Goal: Transaction & Acquisition: Download file/media

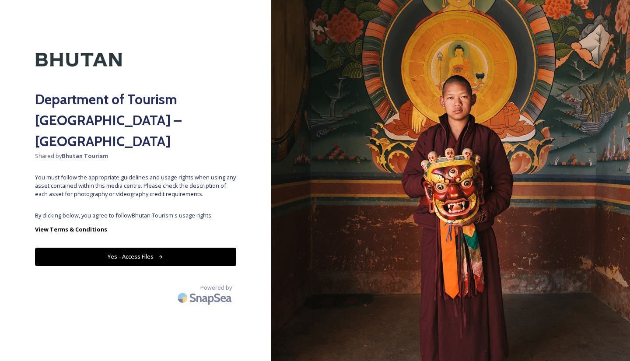
click at [157, 248] on button "Yes - Access Files" at bounding box center [135, 257] width 201 height 18
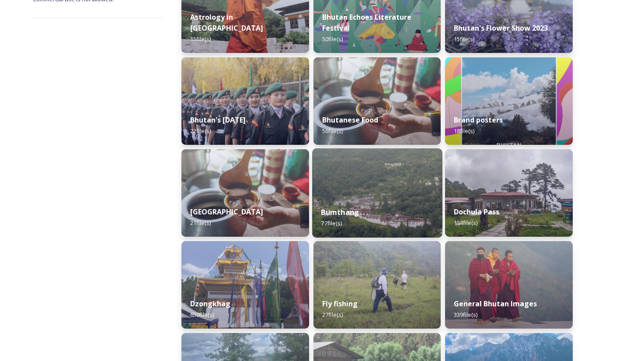
scroll to position [173, 0]
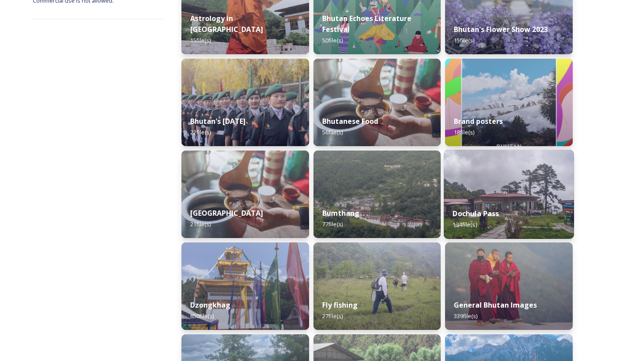
click at [507, 203] on div "Dochula Pass 134 file(s)" at bounding box center [509, 219] width 130 height 40
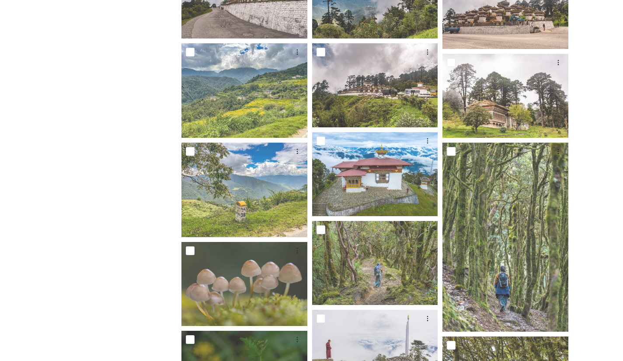
scroll to position [756, 0]
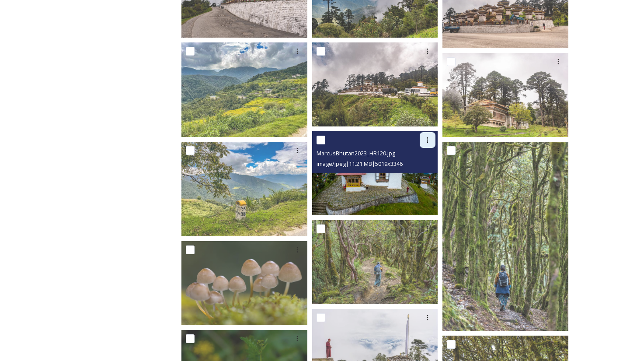
click at [427, 138] on icon at bounding box center [427, 139] width 1 height 5
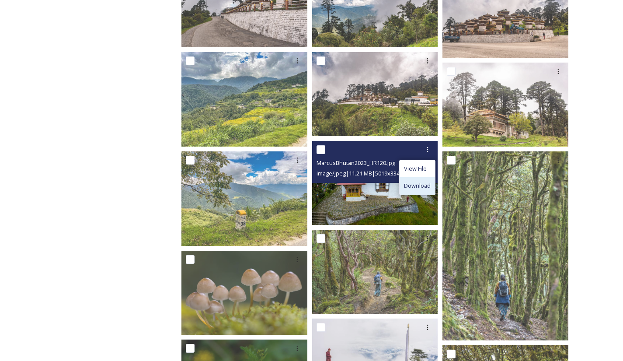
scroll to position [746, 0]
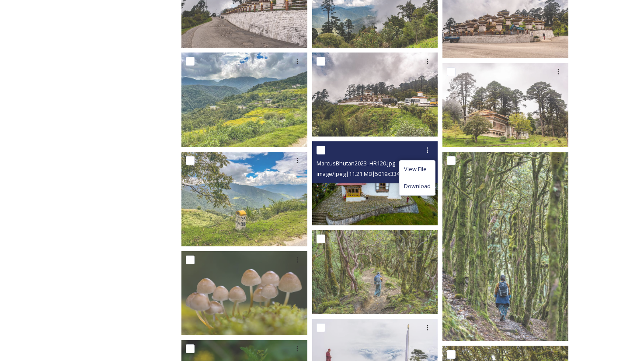
click at [419, 185] on span "Download" at bounding box center [417, 186] width 27 height 8
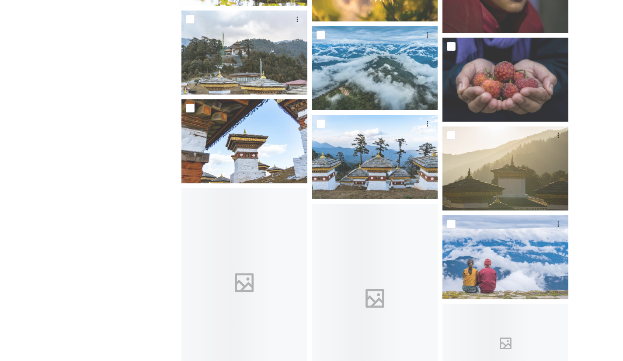
scroll to position [2757, 0]
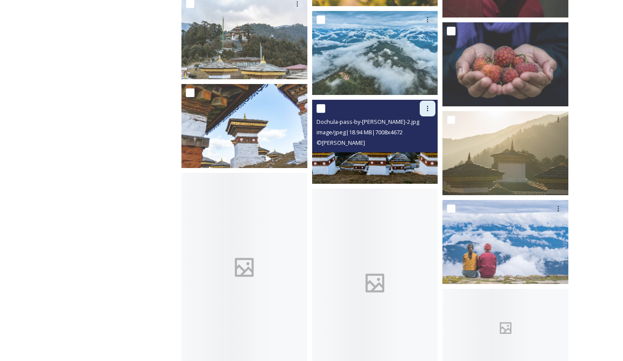
click at [428, 112] on icon at bounding box center [427, 108] width 7 height 7
click at [423, 144] on span "Download" at bounding box center [417, 144] width 27 height 8
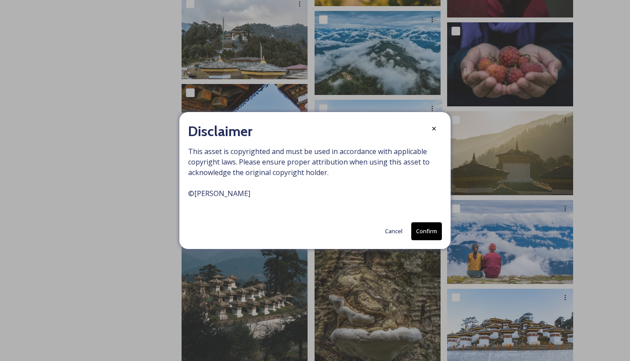
click at [428, 233] on button "Confirm" at bounding box center [426, 231] width 31 height 18
click at [436, 128] on icon at bounding box center [433, 129] width 7 height 7
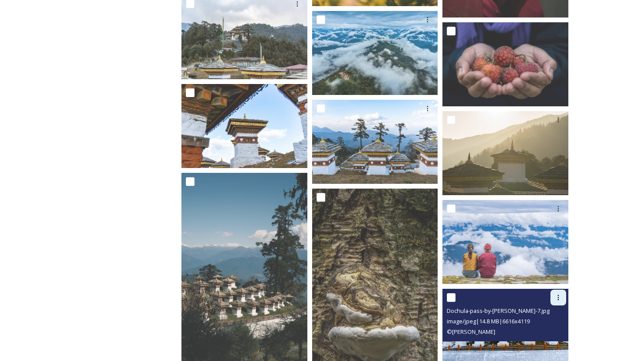
click at [556, 297] on icon at bounding box center [558, 297] width 7 height 7
click at [541, 332] on span "Download" at bounding box center [548, 333] width 27 height 8
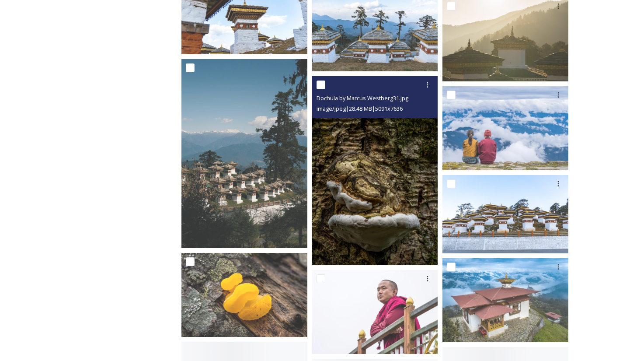
scroll to position [2871, 0]
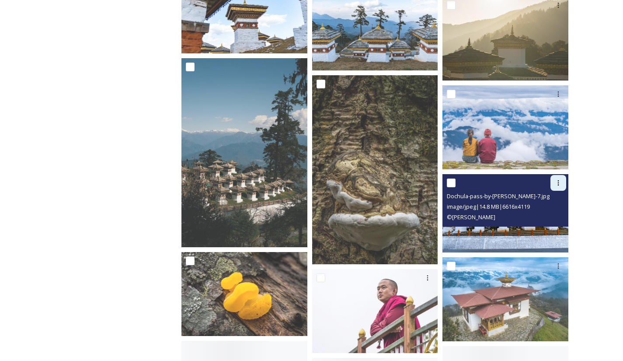
click at [559, 176] on div at bounding box center [559, 183] width 16 height 16
click at [545, 215] on span "Download" at bounding box center [548, 219] width 27 height 8
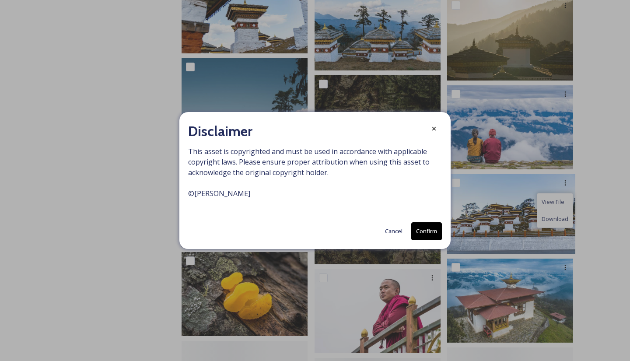
click at [421, 228] on button "Confirm" at bounding box center [426, 231] width 31 height 18
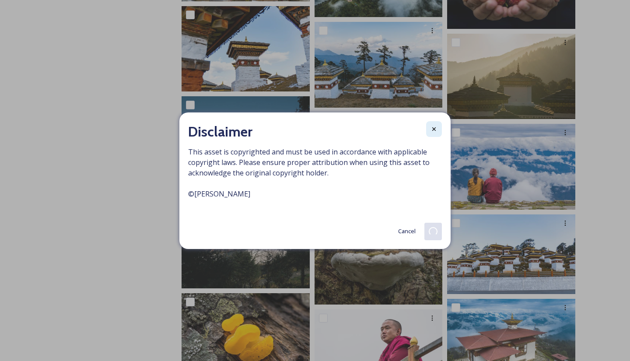
click at [435, 133] on div at bounding box center [434, 129] width 16 height 16
